Goal: Task Accomplishment & Management: Manage account settings

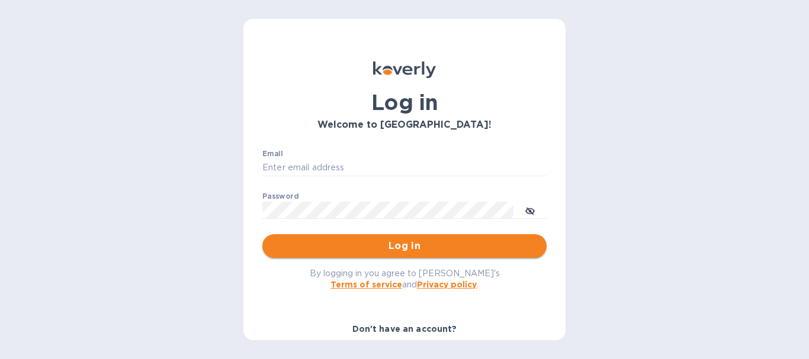
type input "[EMAIL_ADDRESS][DOMAIN_NAME]"
click at [410, 239] on span "Log in" at bounding box center [404, 246] width 265 height 14
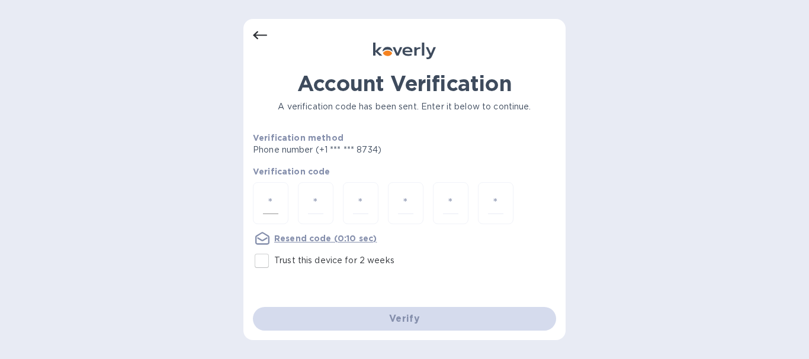
click at [281, 200] on div at bounding box center [271, 203] width 36 height 42
type input "6"
type input "7"
type input "4"
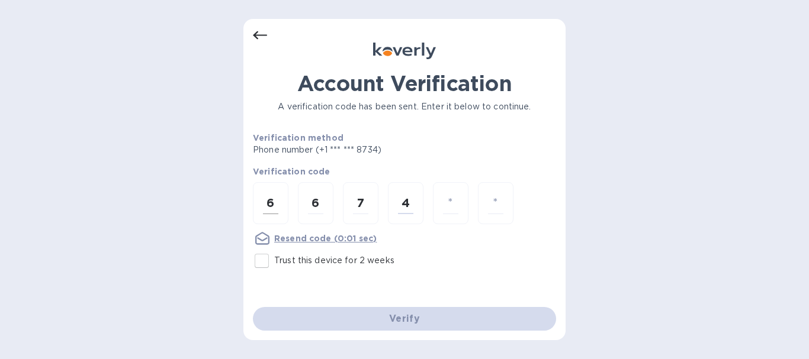
type input "8"
type input "0"
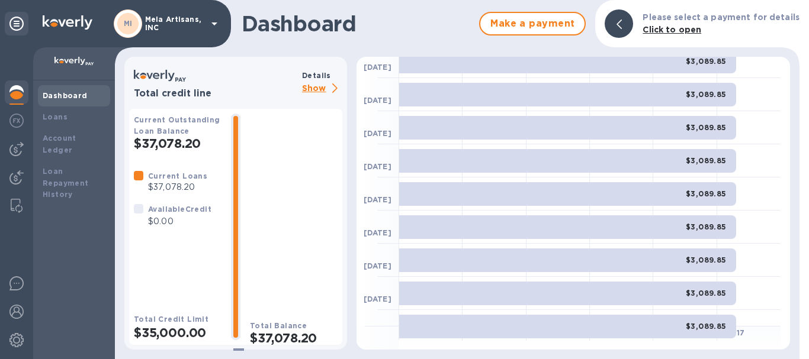
scroll to position [195, 0]
